Goal: Navigation & Orientation: Find specific page/section

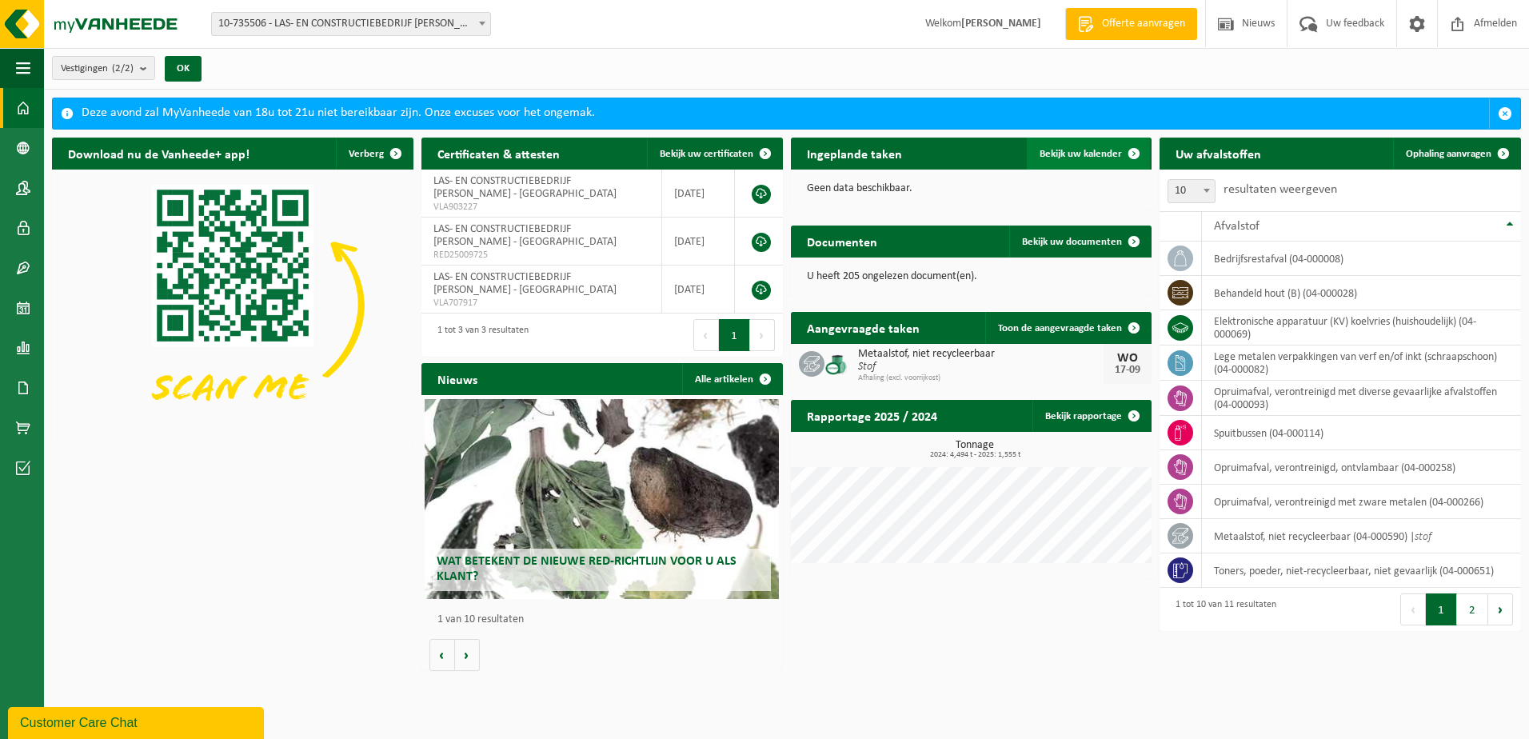
click at [1134, 149] on span at bounding box center [1134, 154] width 32 height 32
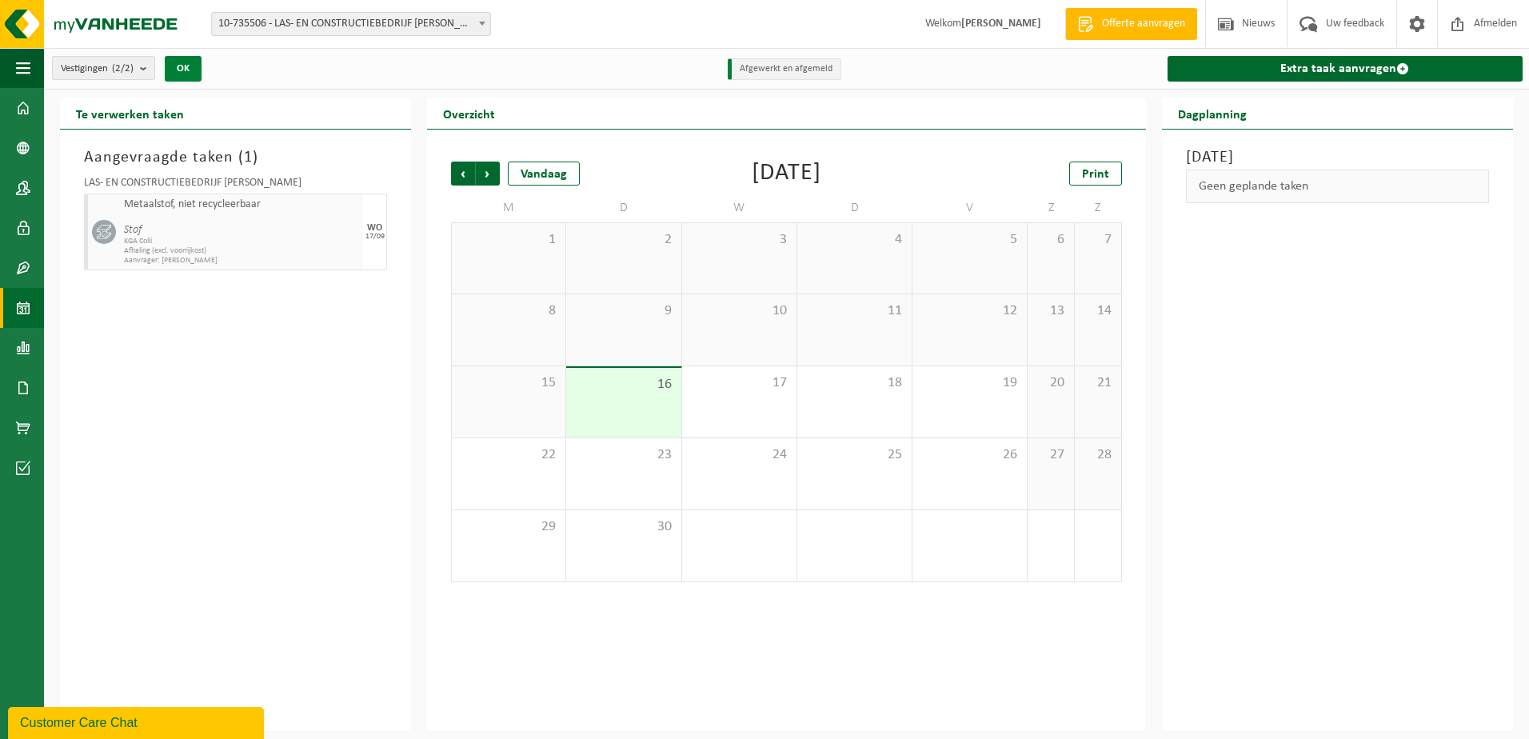
click at [195, 69] on button "OK" at bounding box center [183, 69] width 37 height 26
click at [1265, 33] on span "Nieuws" at bounding box center [1258, 23] width 41 height 47
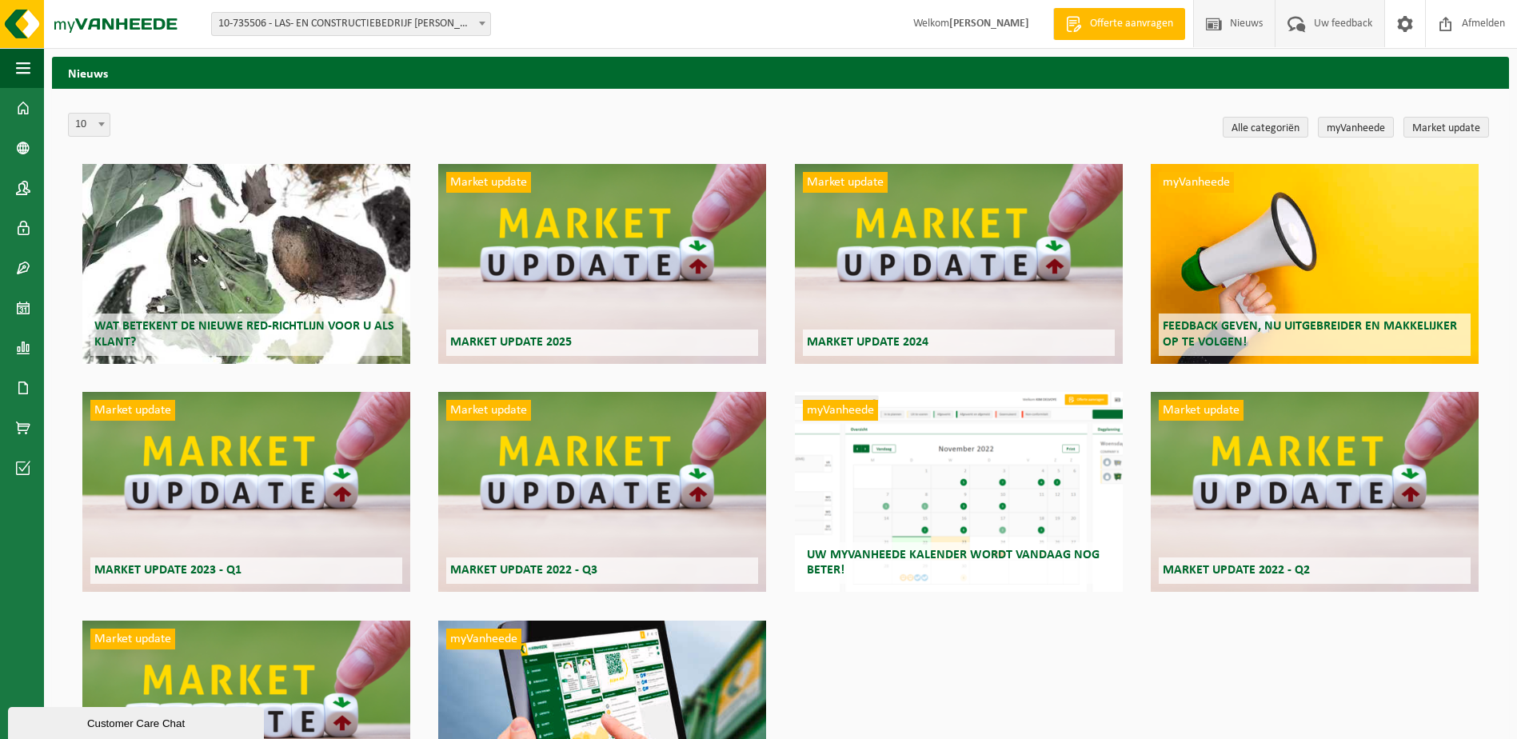
click at [1317, 32] on span "Uw feedback" at bounding box center [1343, 23] width 66 height 47
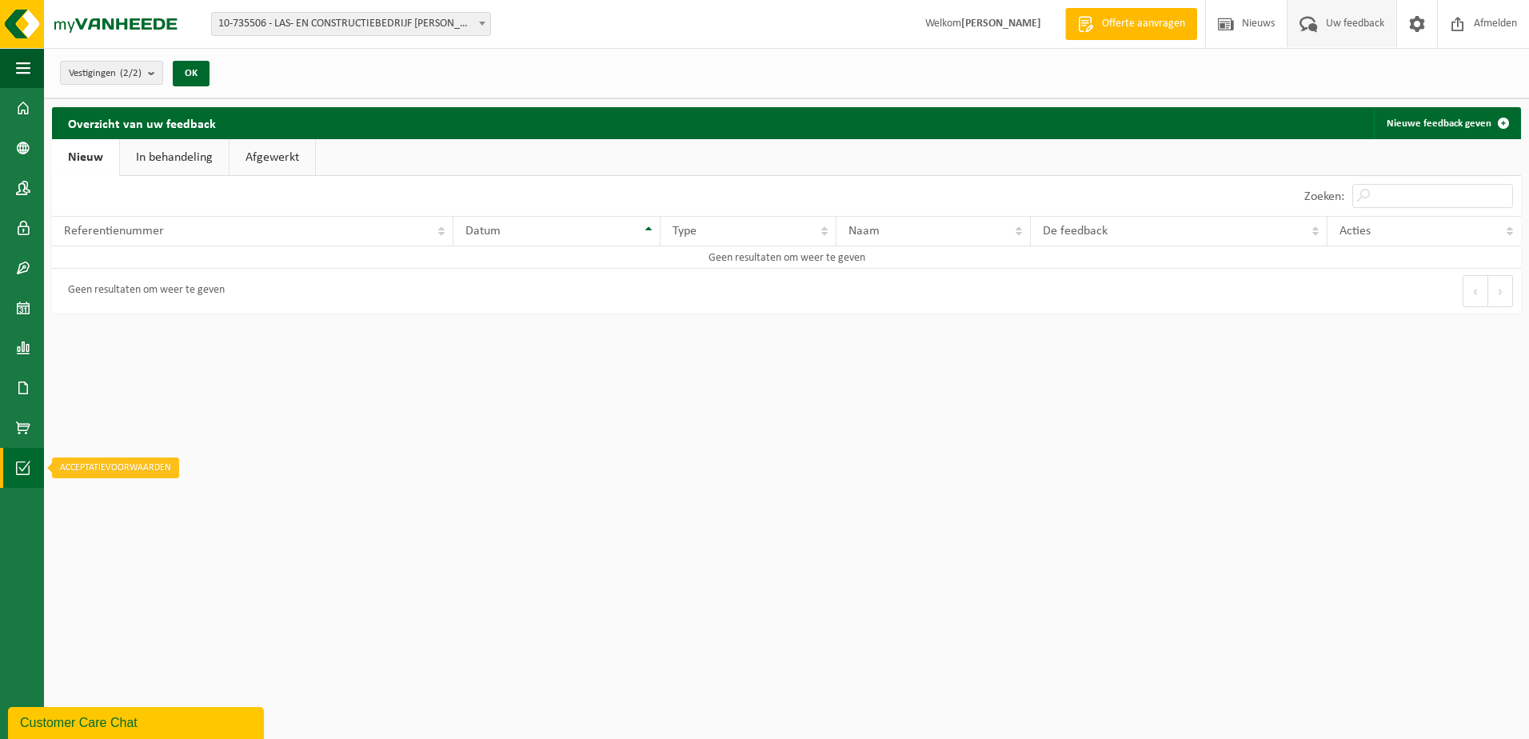
click at [26, 463] on span at bounding box center [23, 468] width 14 height 40
